Goal: Navigation & Orientation: Find specific page/section

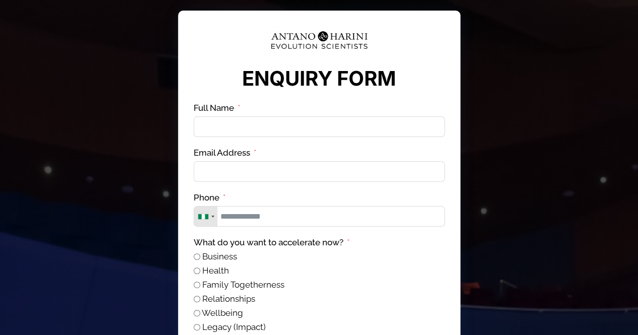
drag, startPoint x: 149, startPoint y: 48, endPoint x: 143, endPoint y: 48, distance: 6.0
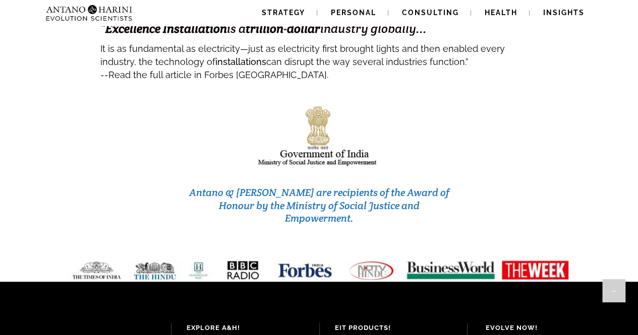
scroll to position [4231, 0]
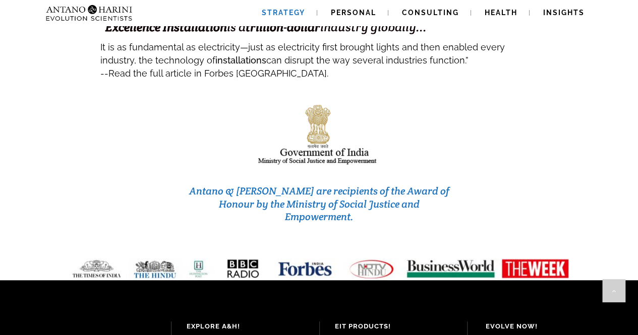
click at [292, 15] on span "Strategy" at bounding box center [283, 13] width 43 height 8
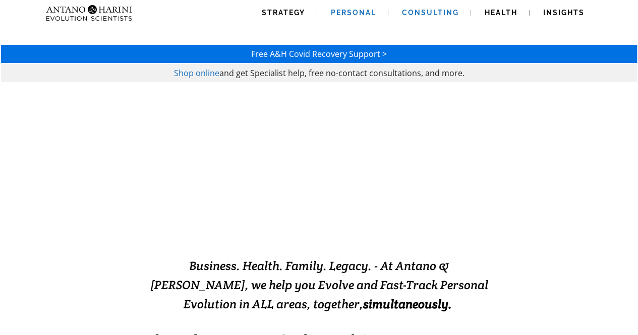
click at [419, 9] on span "Consulting" at bounding box center [430, 13] width 57 height 8
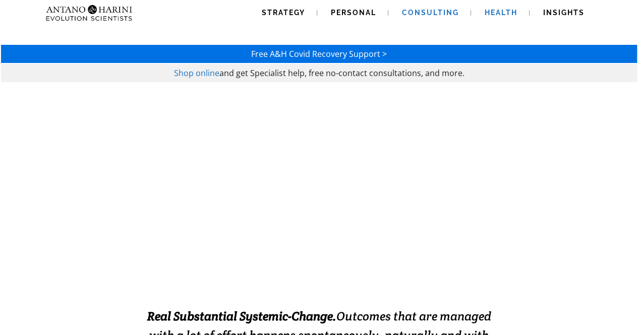
click at [505, 9] on span "Health" at bounding box center [500, 13] width 33 height 8
click at [193, 74] on span "Shop online" at bounding box center [196, 73] width 45 height 11
